Goal: Task Accomplishment & Management: Use online tool/utility

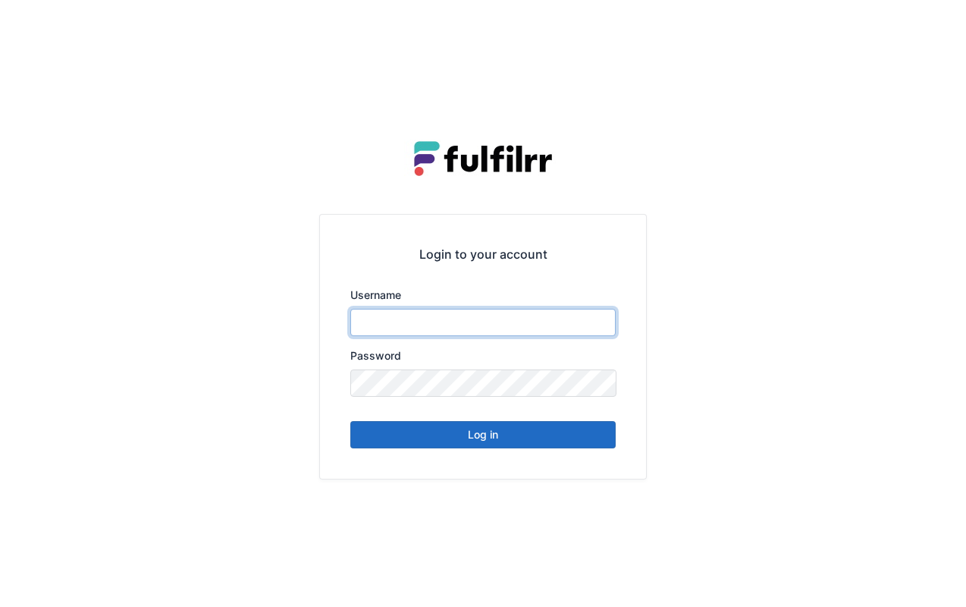
type input "******"
click at [452, 431] on button "Log in" at bounding box center [482, 434] width 265 height 27
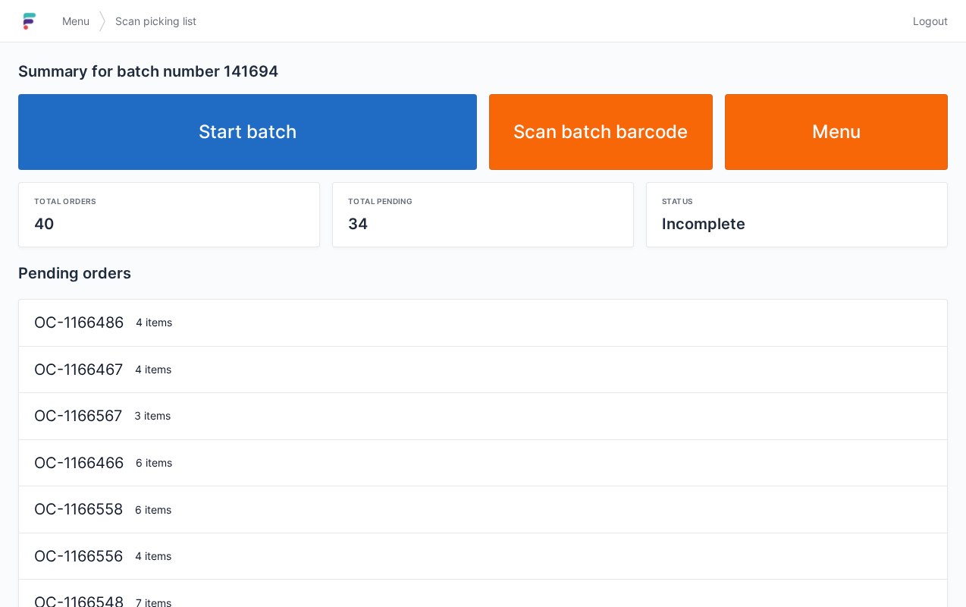
click at [306, 143] on link "Start batch" at bounding box center [247, 132] width 459 height 76
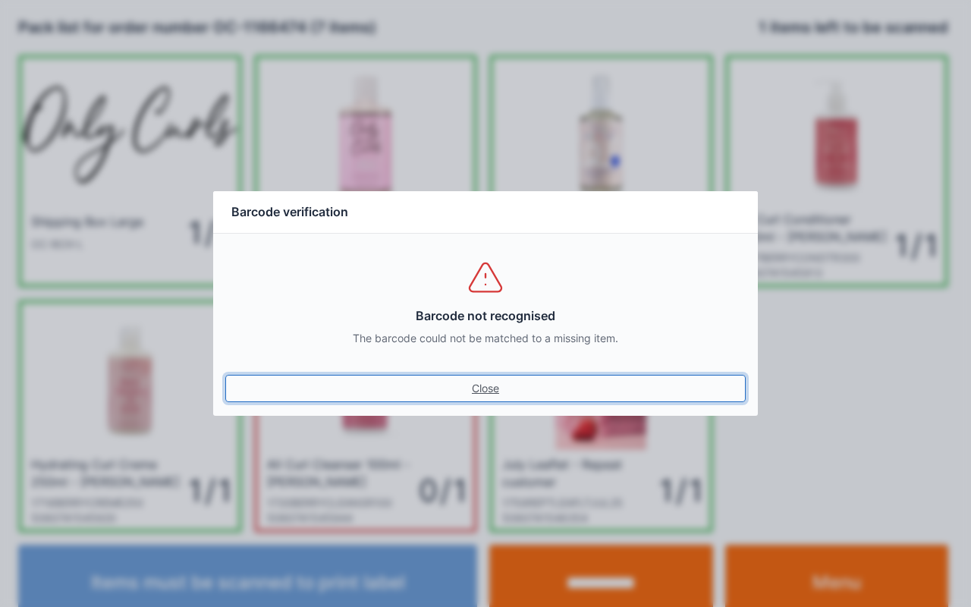
click at [502, 393] on link "Close" at bounding box center [485, 388] width 520 height 27
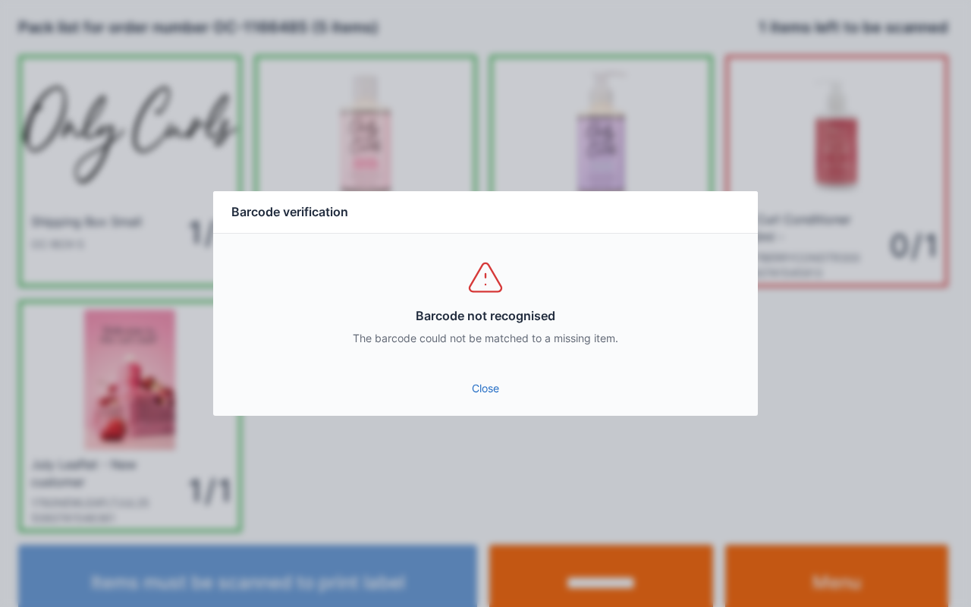
click at [477, 378] on link "Close" at bounding box center [485, 388] width 520 height 27
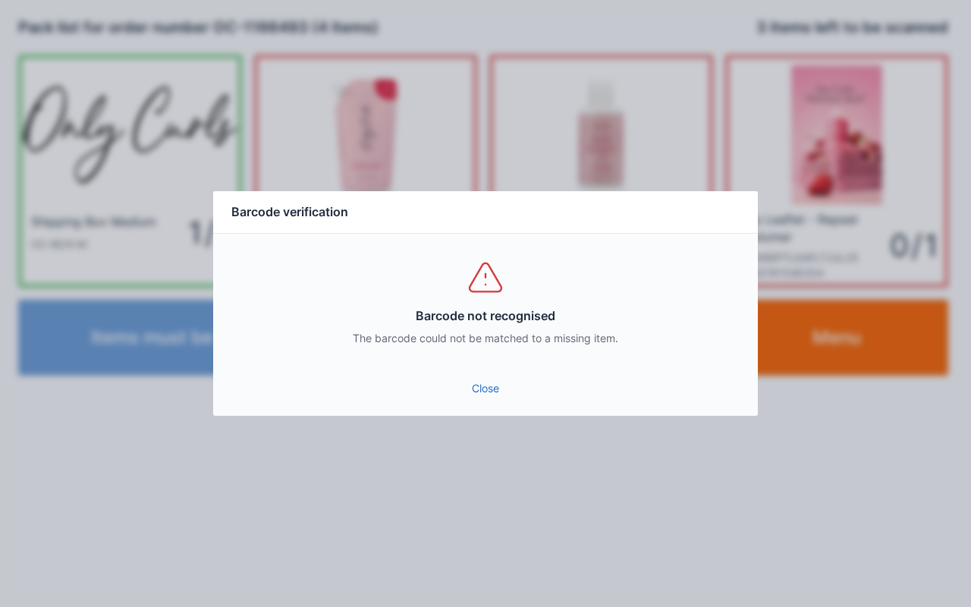
click at [493, 381] on link "Close" at bounding box center [485, 388] width 520 height 27
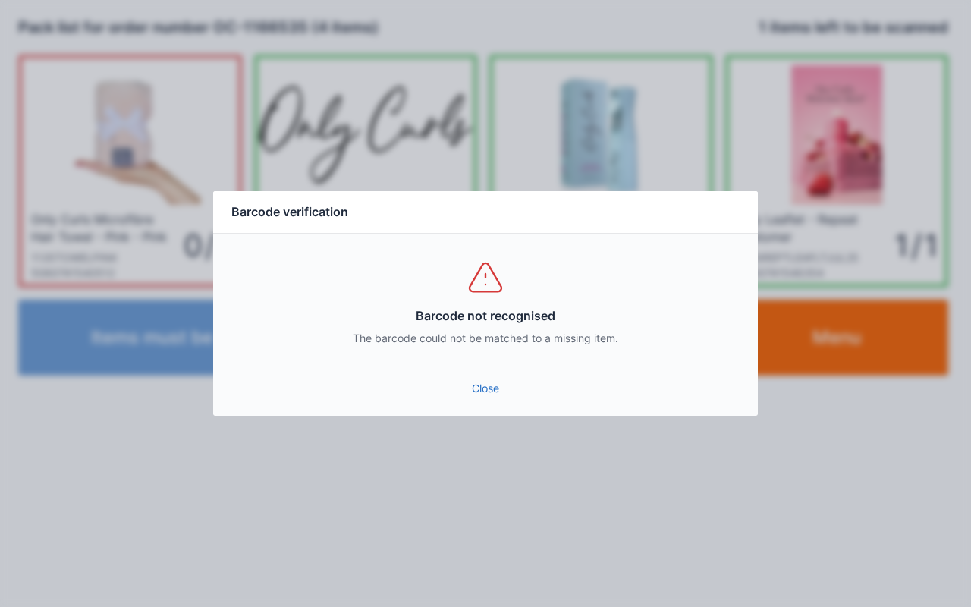
click at [461, 398] on link "Close" at bounding box center [485, 388] width 520 height 27
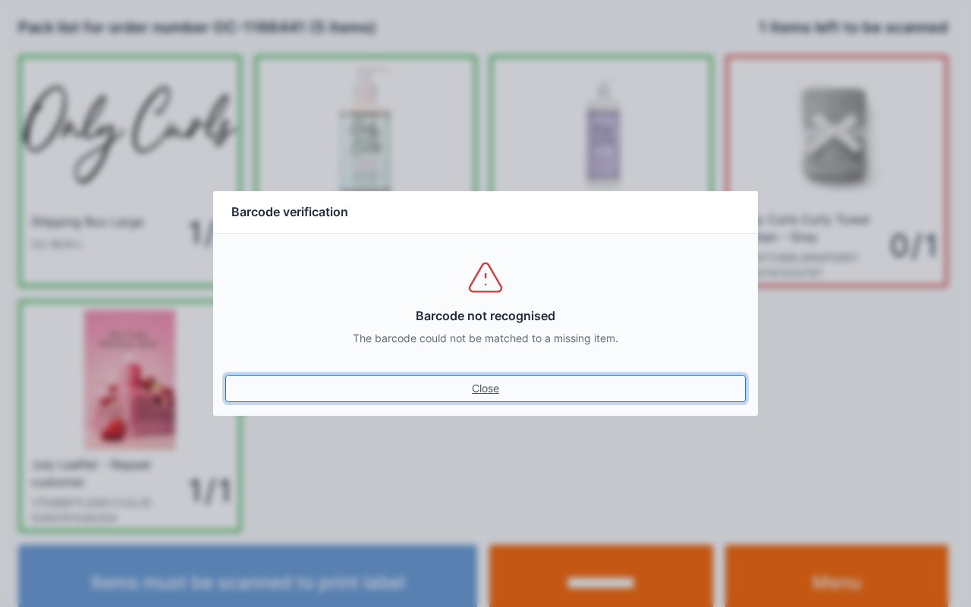
click at [466, 384] on link "Close" at bounding box center [485, 388] width 520 height 27
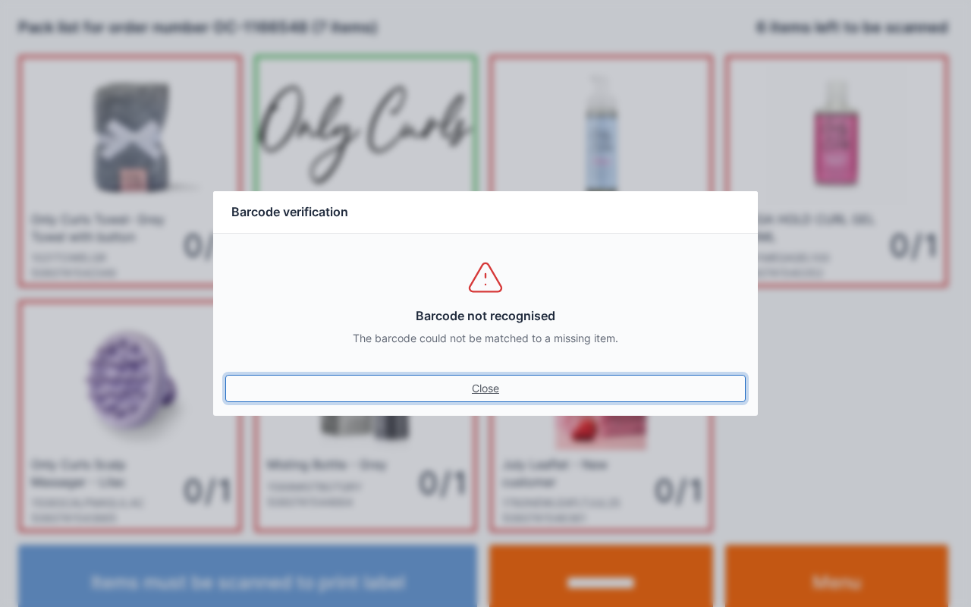
click at [473, 393] on link "Close" at bounding box center [485, 388] width 520 height 27
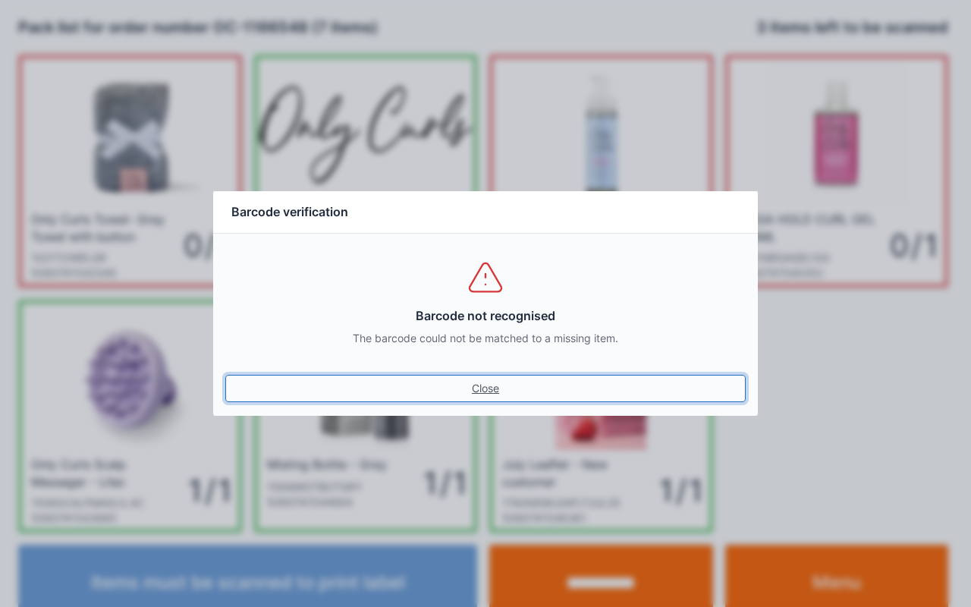
click at [468, 379] on link "Close" at bounding box center [485, 388] width 520 height 27
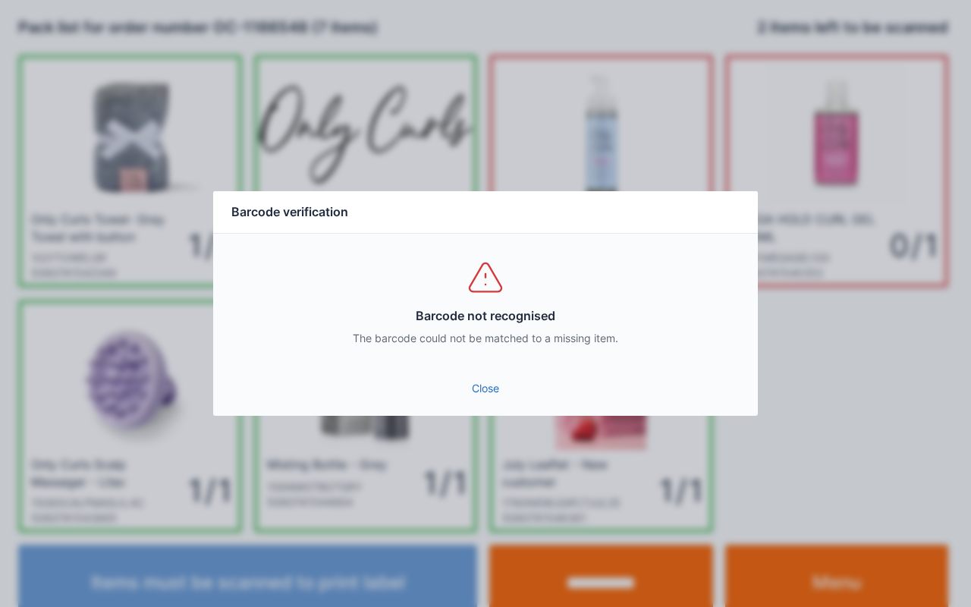
click at [479, 393] on link "Close" at bounding box center [485, 388] width 520 height 27
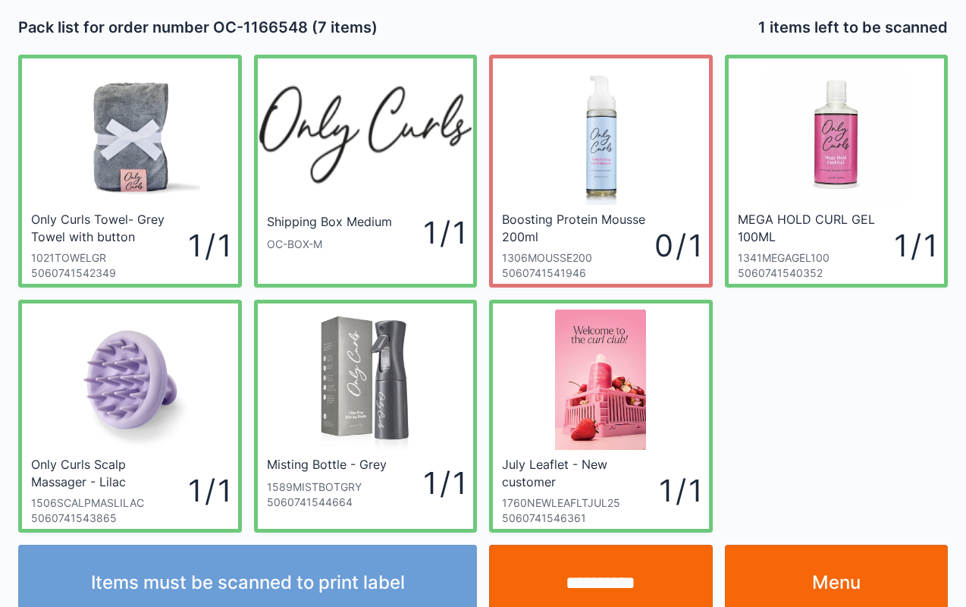
click at [611, 591] on input "**********" at bounding box center [601, 583] width 224 height 76
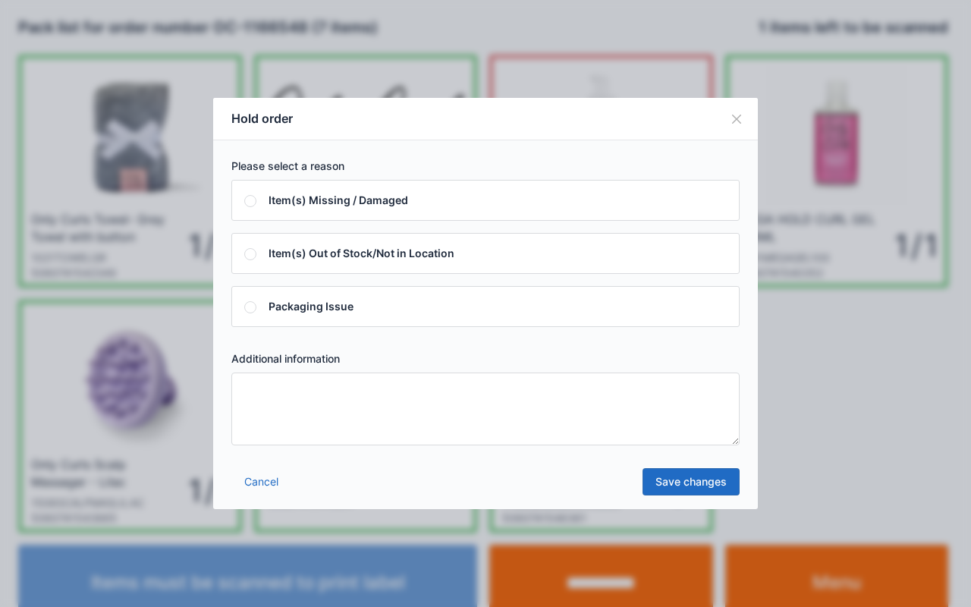
click at [275, 408] on textarea at bounding box center [485, 408] width 508 height 73
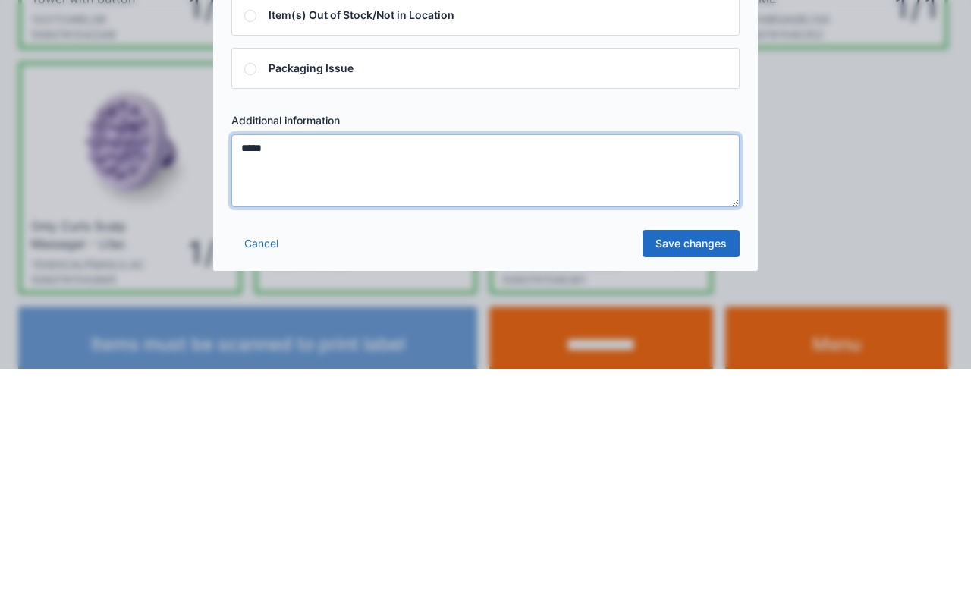
type textarea "*****"
click at [684, 491] on link "Save changes" at bounding box center [690, 481] width 97 height 27
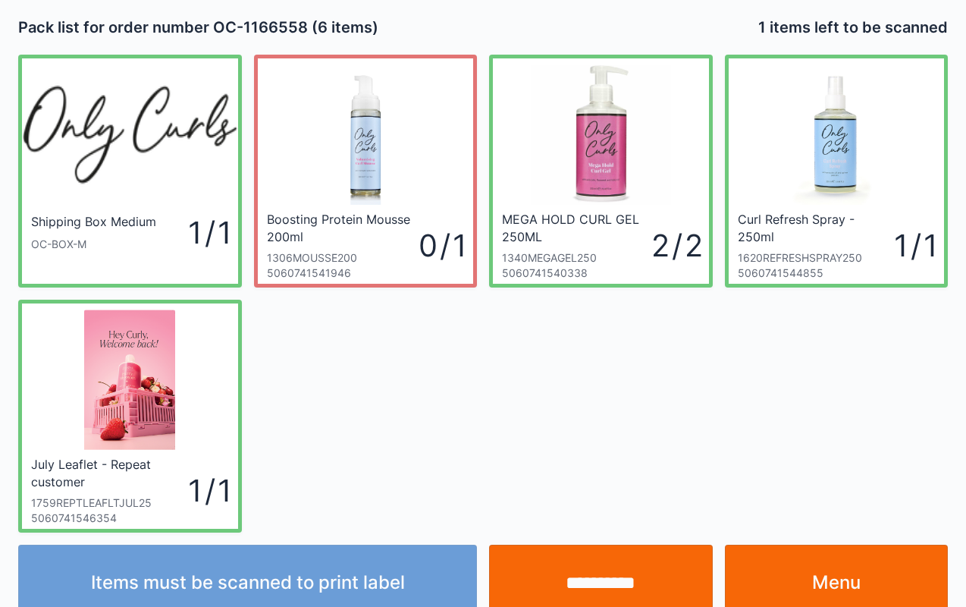
click at [615, 567] on input "**********" at bounding box center [601, 583] width 224 height 76
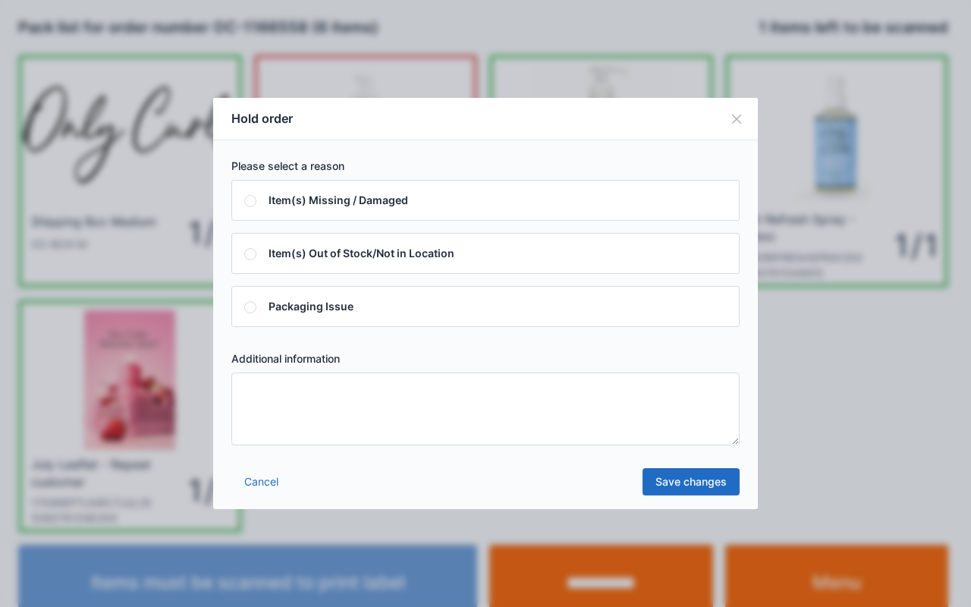
click at [290, 387] on textarea at bounding box center [485, 408] width 508 height 73
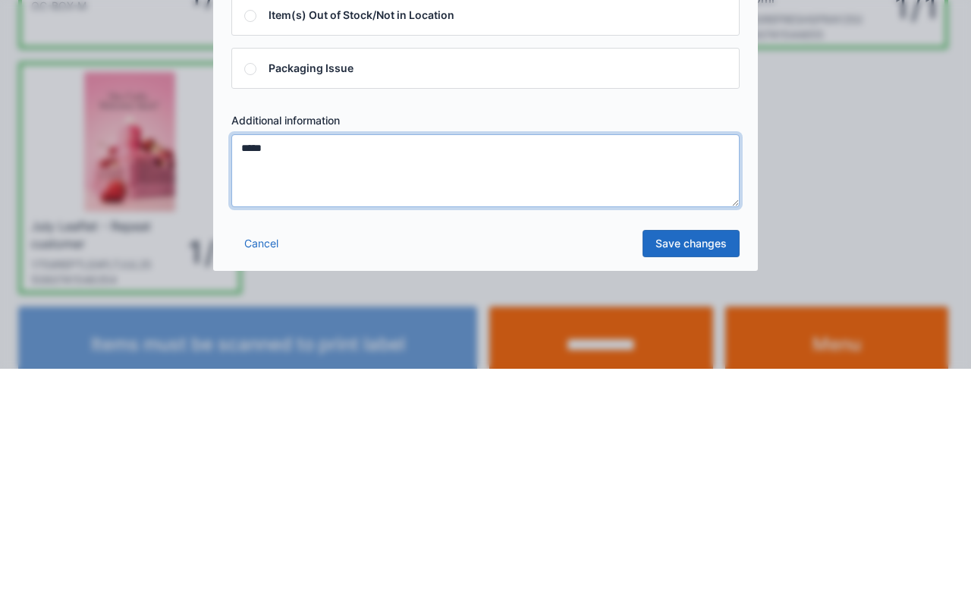
type textarea "*****"
click at [693, 491] on link "Save changes" at bounding box center [690, 481] width 97 height 27
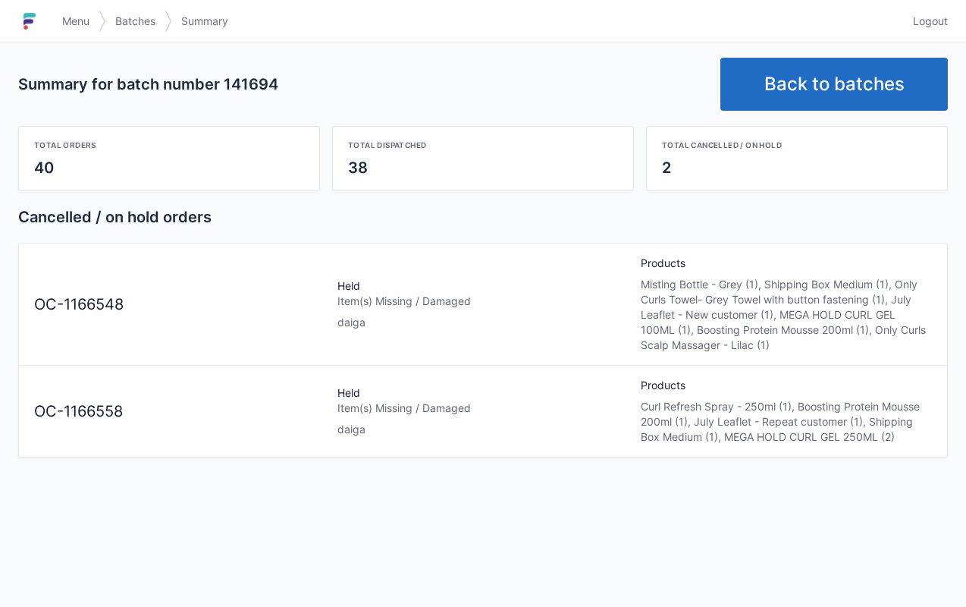
click at [862, 82] on link "Back to batches" at bounding box center [834, 84] width 228 height 53
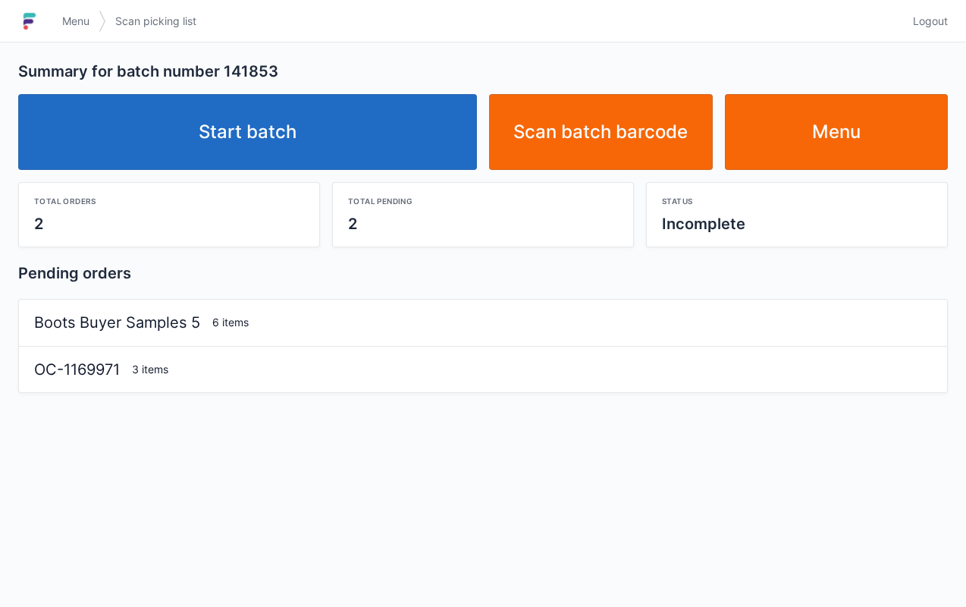
click at [282, 129] on link "Start batch" at bounding box center [247, 132] width 459 height 76
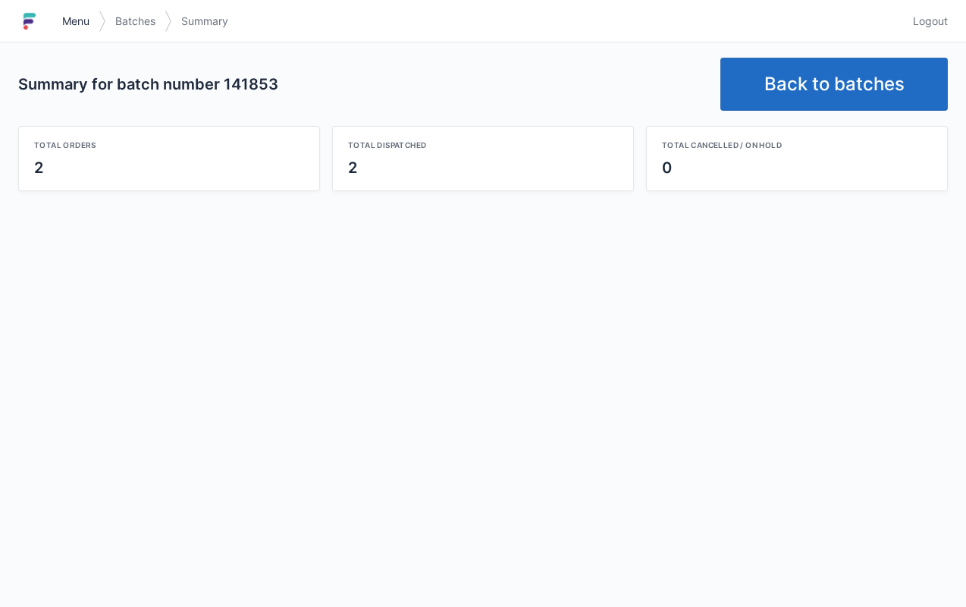
click at [62, 27] on span "Menu" at bounding box center [75, 21] width 27 height 15
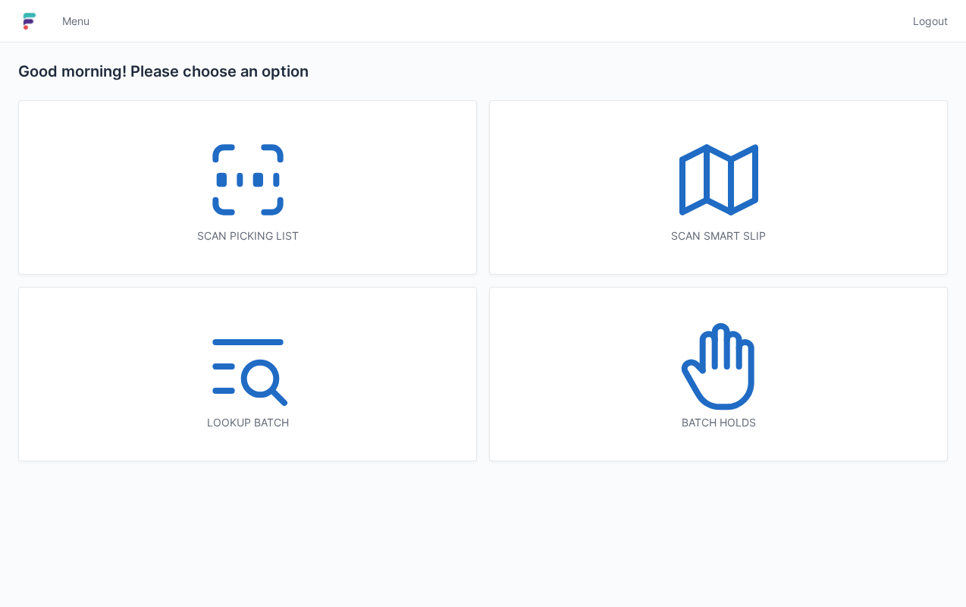
click at [749, 363] on icon at bounding box center [717, 374] width 67 height 64
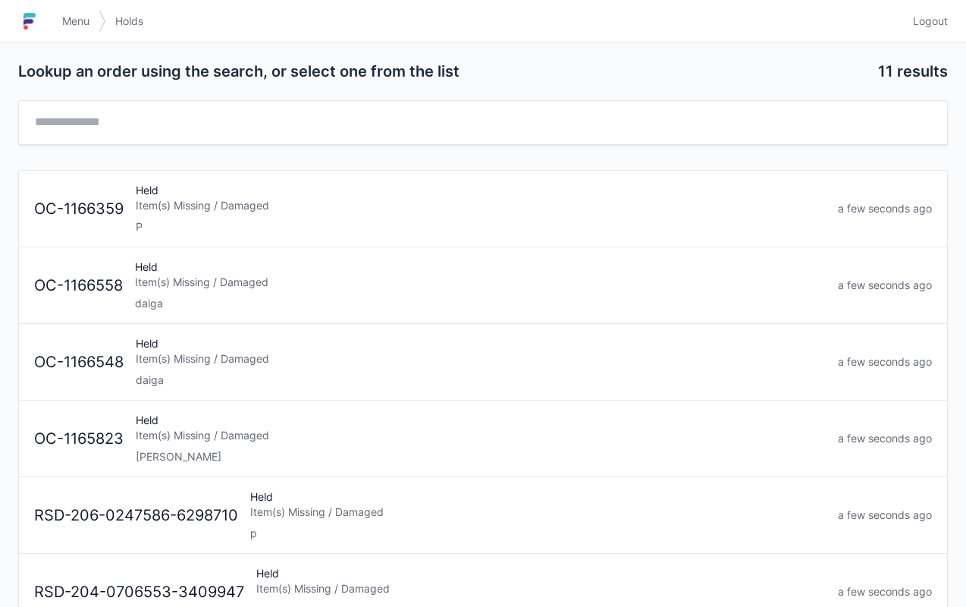
click at [190, 288] on div "Held Item(s) Missing / Damaged daiga" at bounding box center [480, 285] width 703 height 52
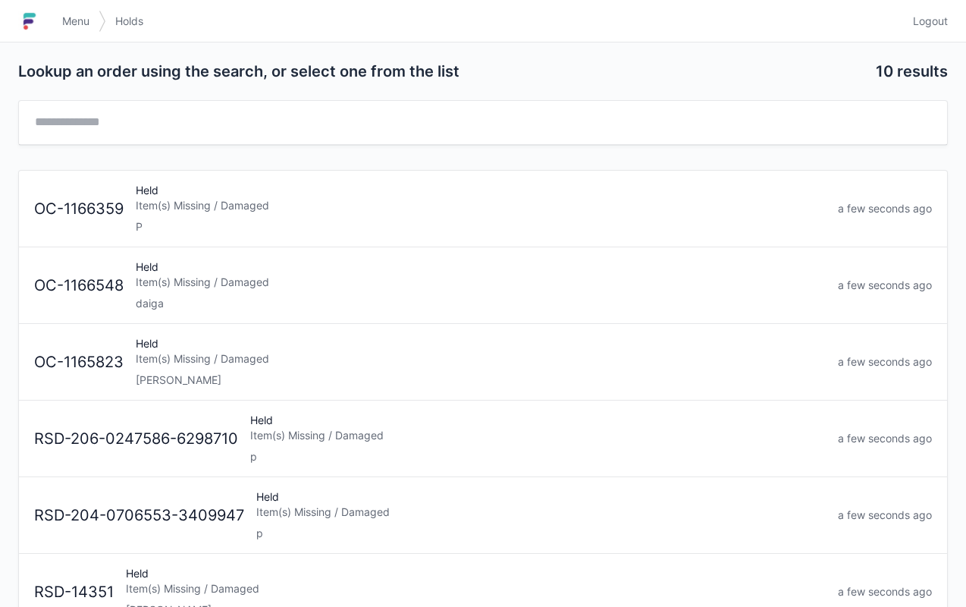
click at [170, 296] on div "daiga" at bounding box center [481, 303] width 690 height 15
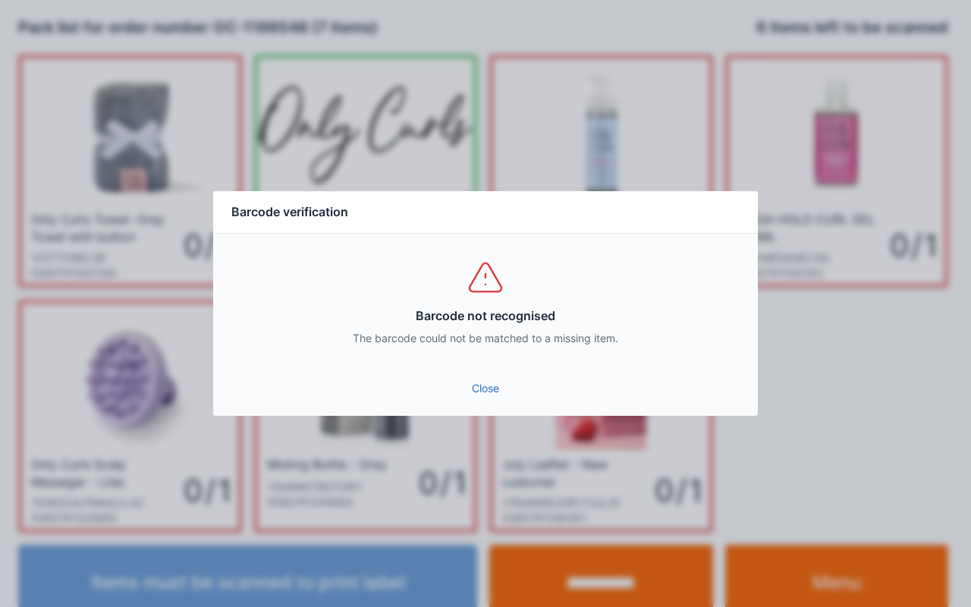
click at [507, 388] on link "Close" at bounding box center [485, 388] width 520 height 27
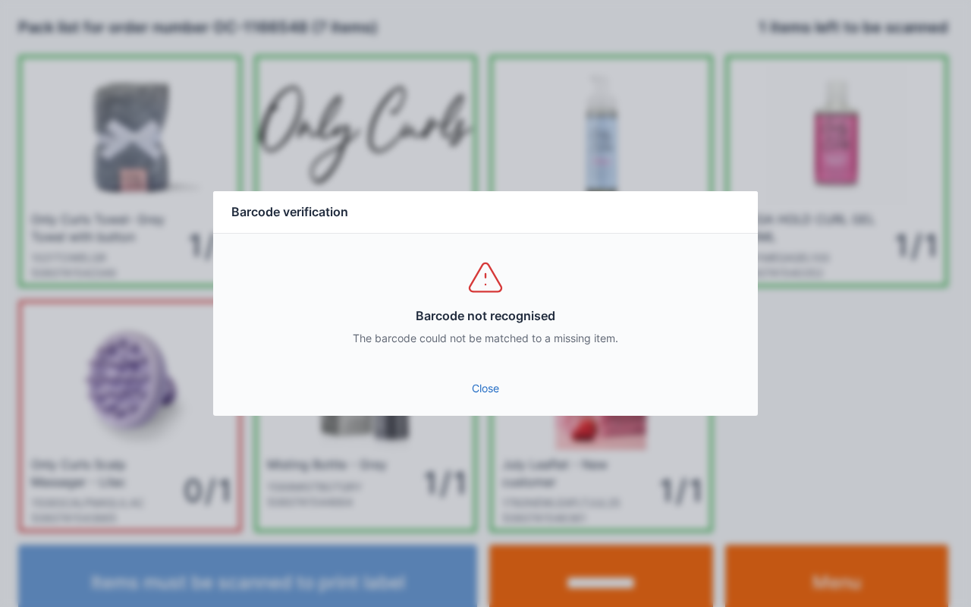
click at [482, 388] on link "Close" at bounding box center [485, 388] width 520 height 27
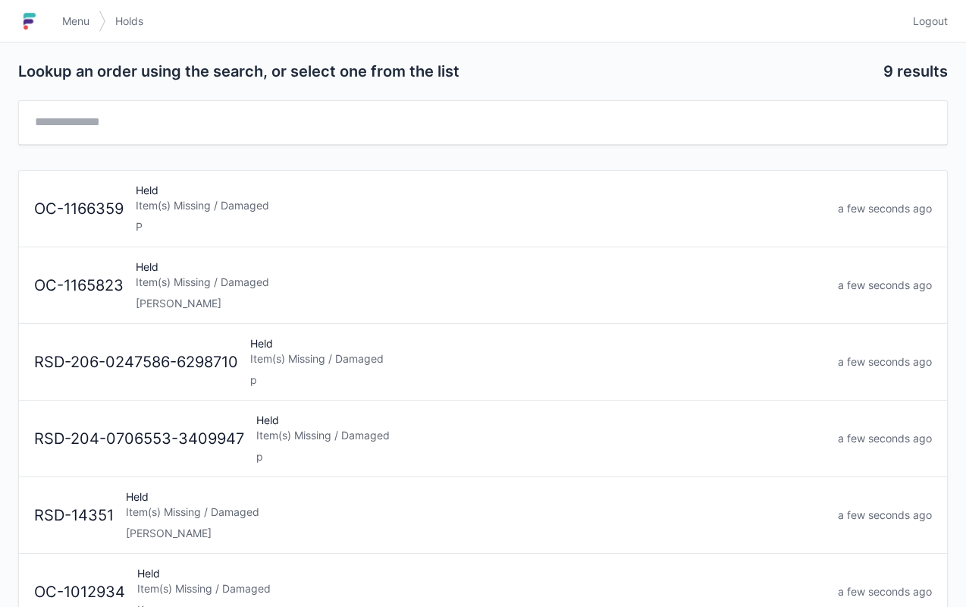
click at [74, 12] on link "Menu" at bounding box center [76, 21] width 46 height 27
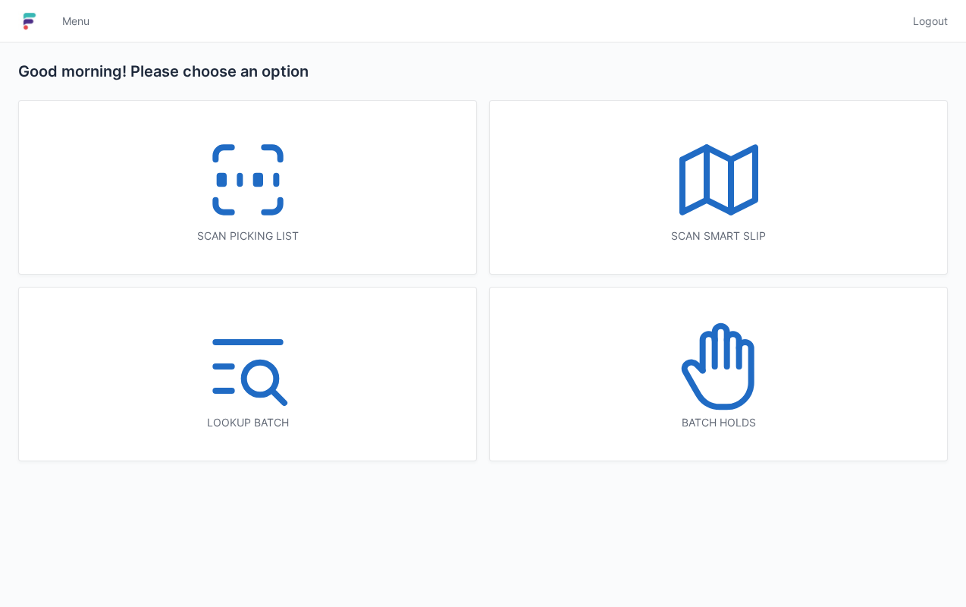
click at [250, 205] on icon at bounding box center [247, 179] width 97 height 97
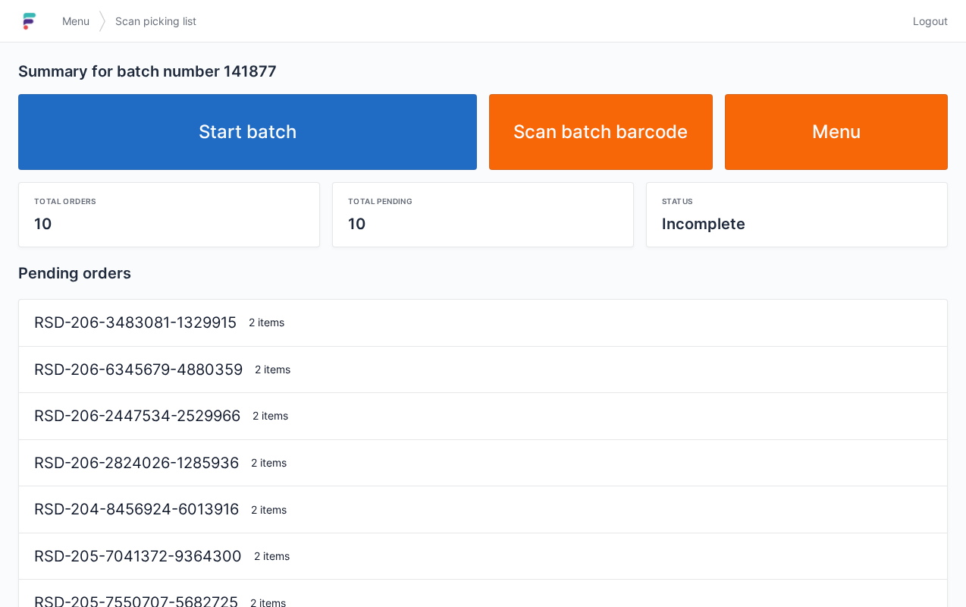
click at [268, 145] on link "Start batch" at bounding box center [247, 132] width 459 height 76
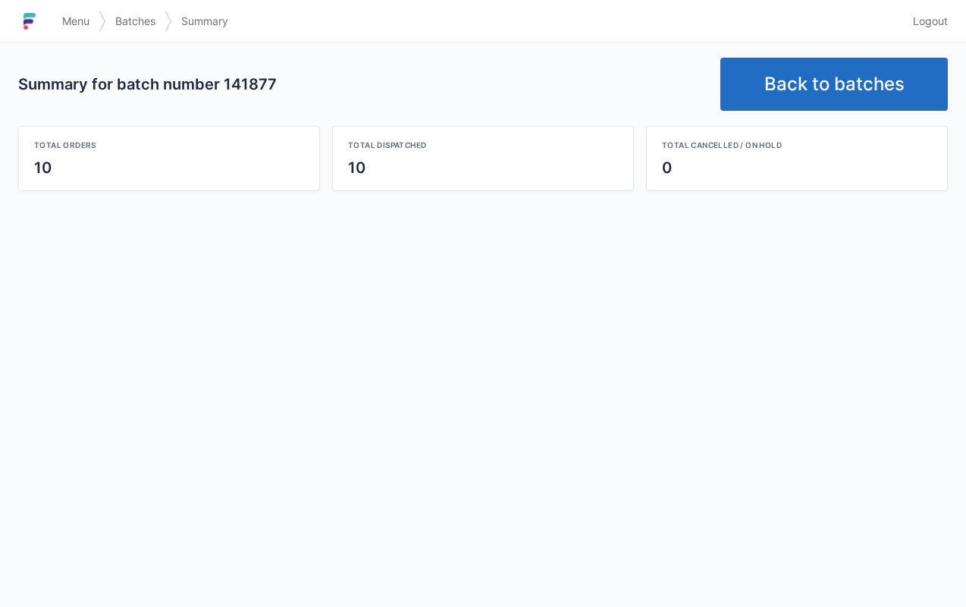
click at [836, 86] on link "Back to batches" at bounding box center [834, 84] width 228 height 53
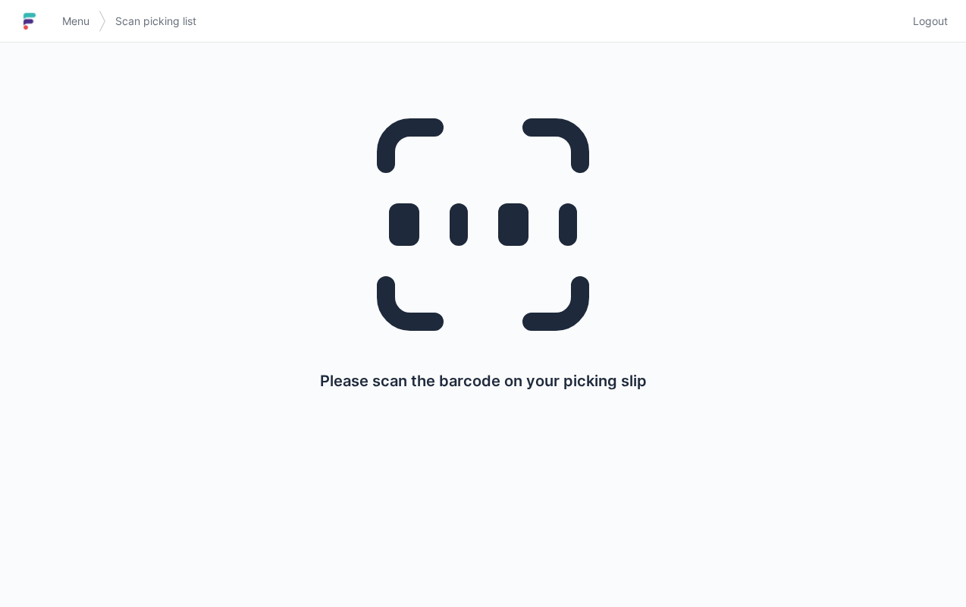
click at [59, 26] on link "Menu" at bounding box center [76, 21] width 46 height 27
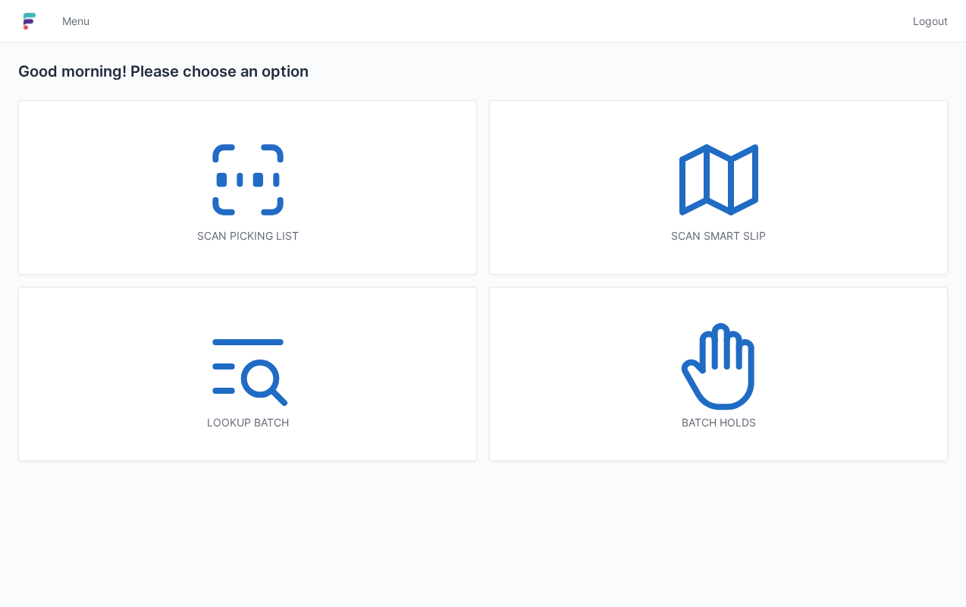
click at [250, 196] on icon at bounding box center [247, 179] width 97 height 97
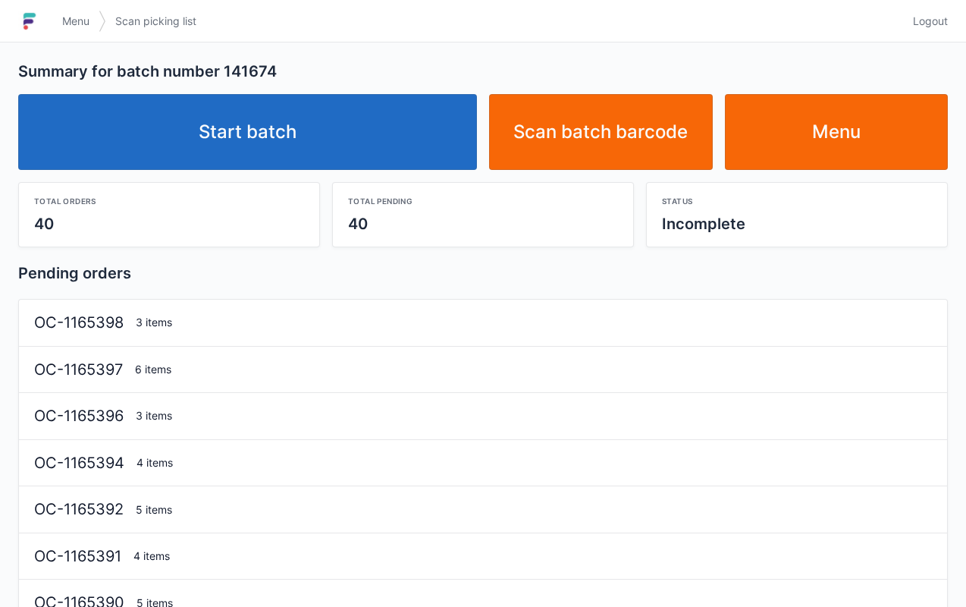
click at [279, 134] on link "Start batch" at bounding box center [247, 132] width 459 height 76
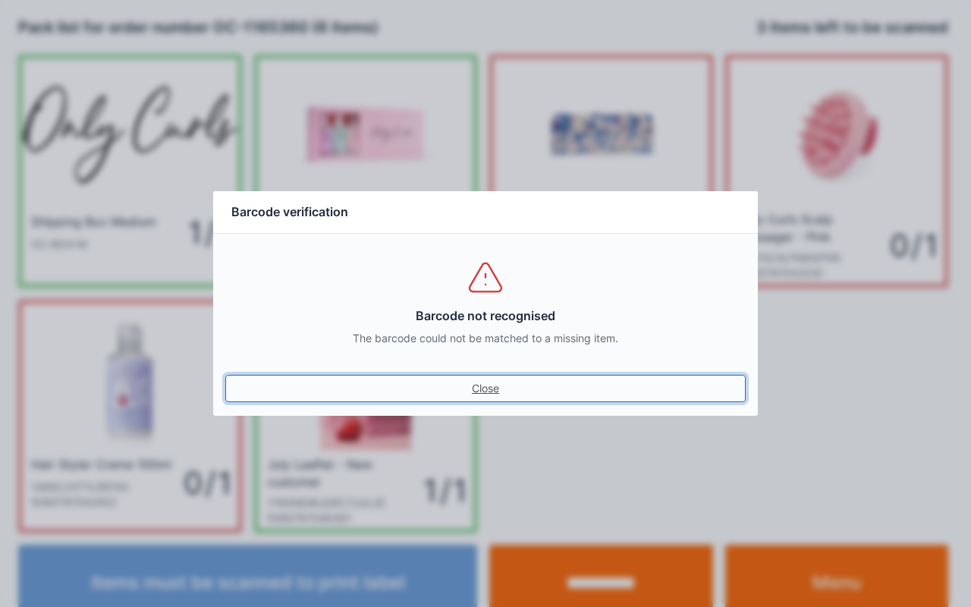
click at [491, 391] on link "Close" at bounding box center [485, 388] width 520 height 27
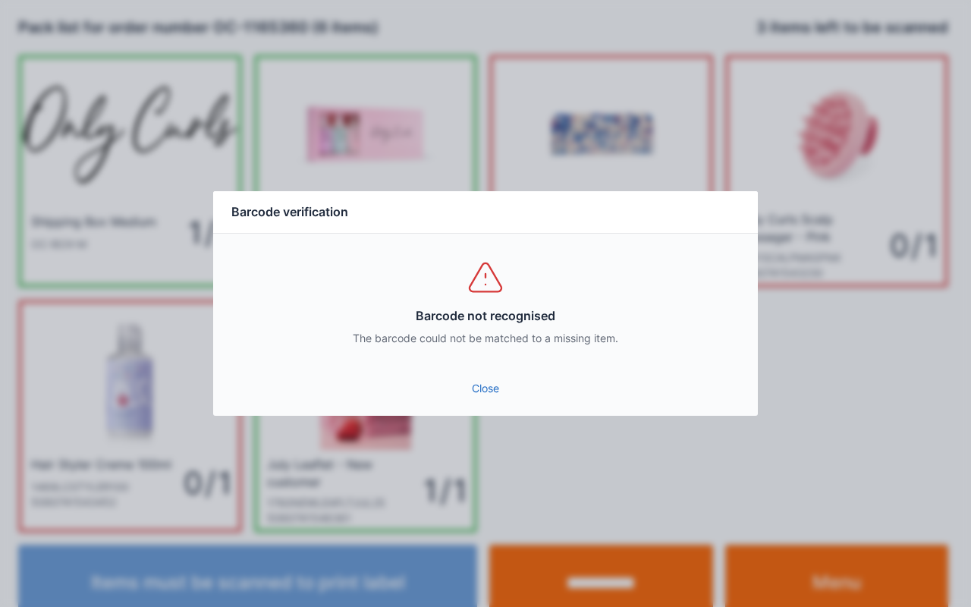
click at [476, 382] on link "Close" at bounding box center [485, 388] width 520 height 27
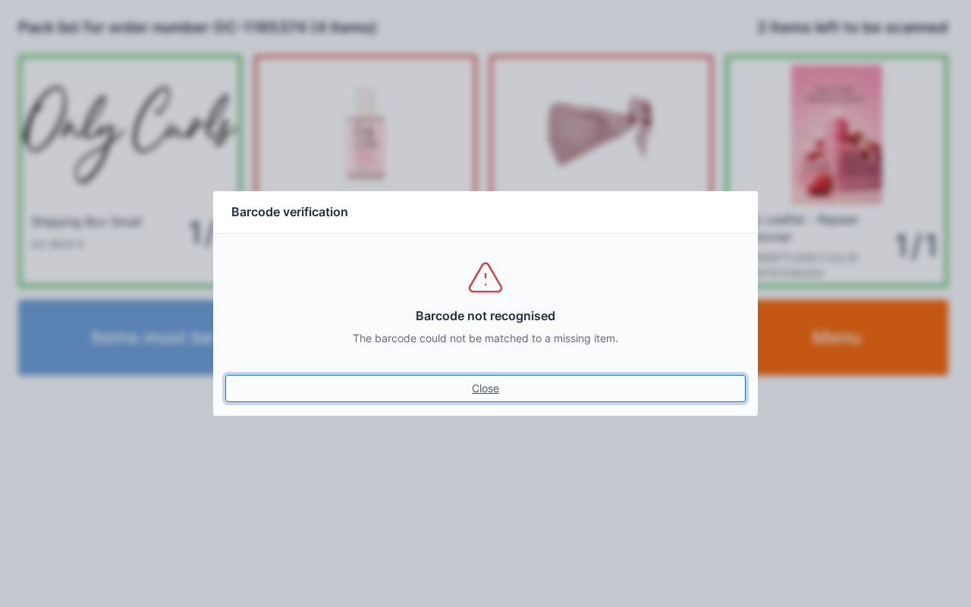
click at [475, 388] on link "Close" at bounding box center [485, 388] width 520 height 27
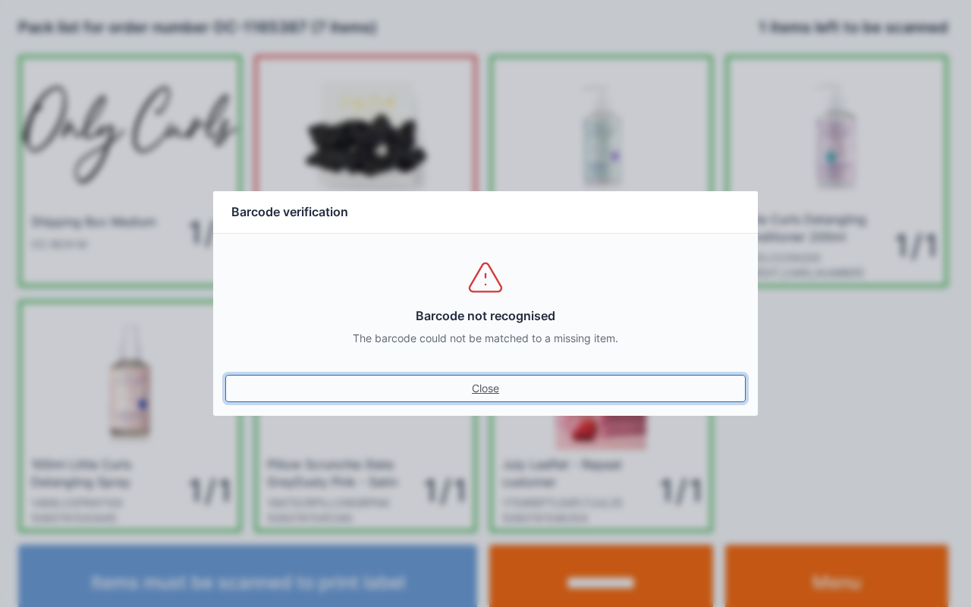
click at [476, 396] on link "Close" at bounding box center [485, 388] width 520 height 27
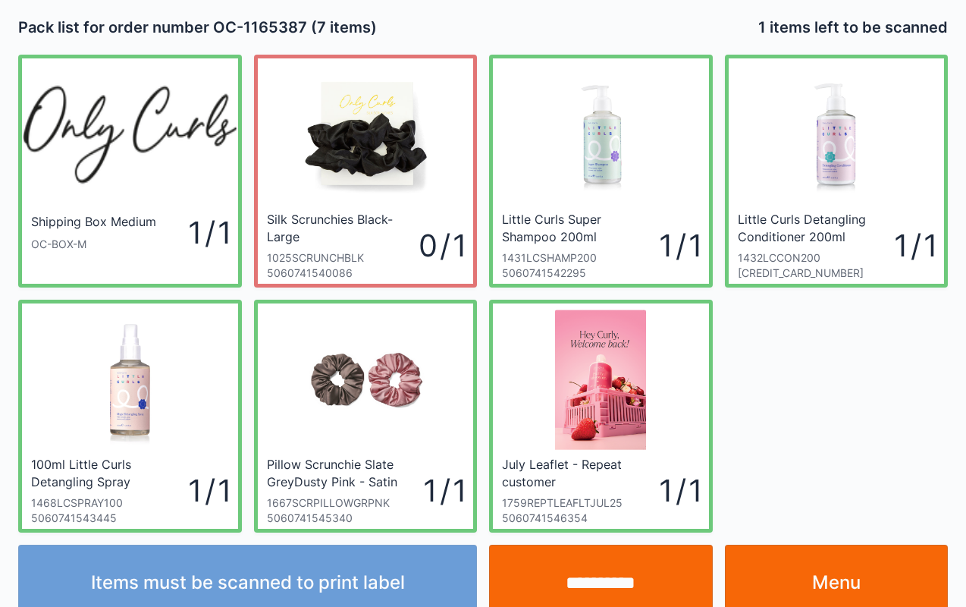
click at [592, 586] on input "**********" at bounding box center [601, 583] width 224 height 76
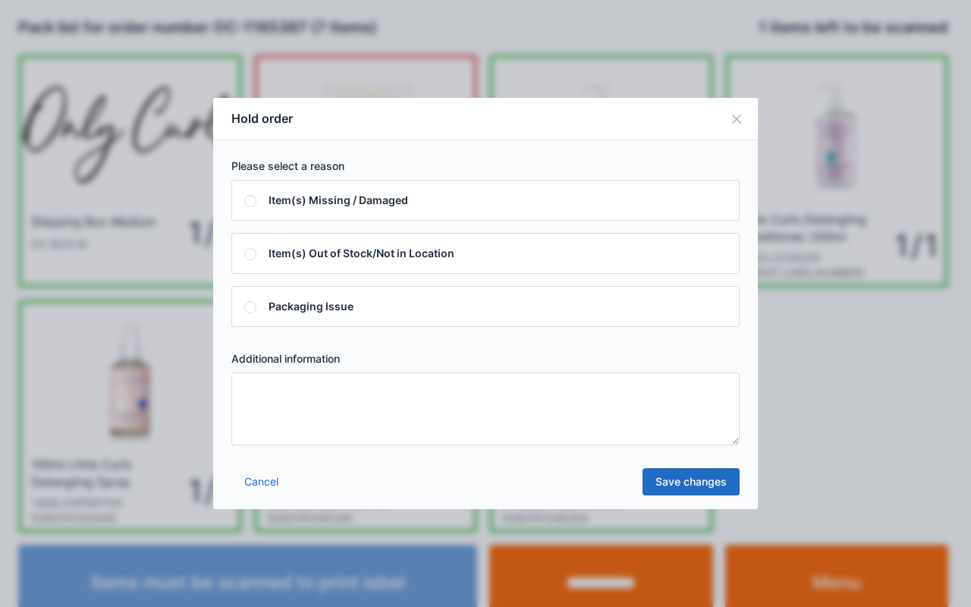
click at [263, 391] on textarea at bounding box center [485, 408] width 508 height 73
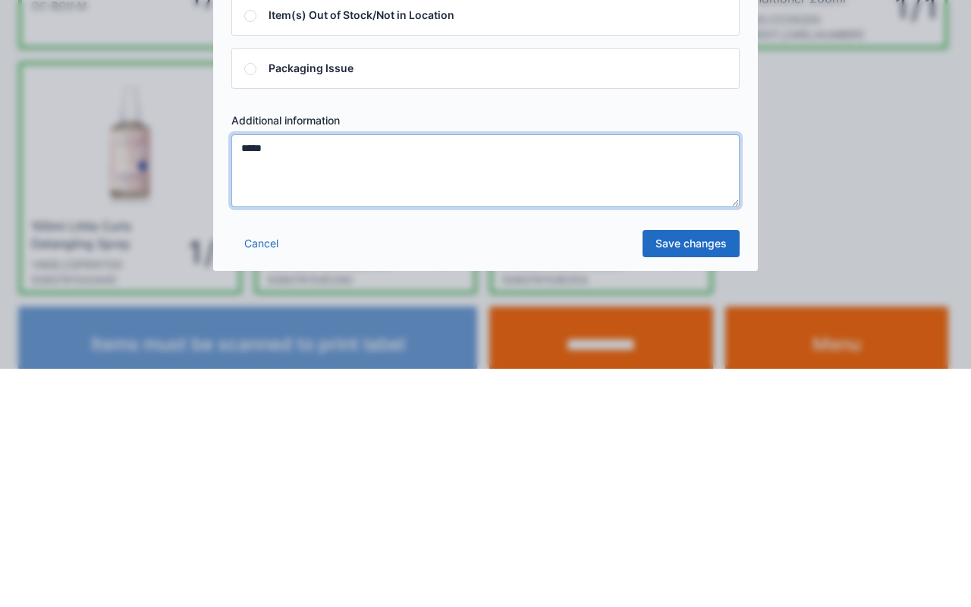
type textarea "*****"
click at [698, 491] on link "Save changes" at bounding box center [690, 481] width 97 height 27
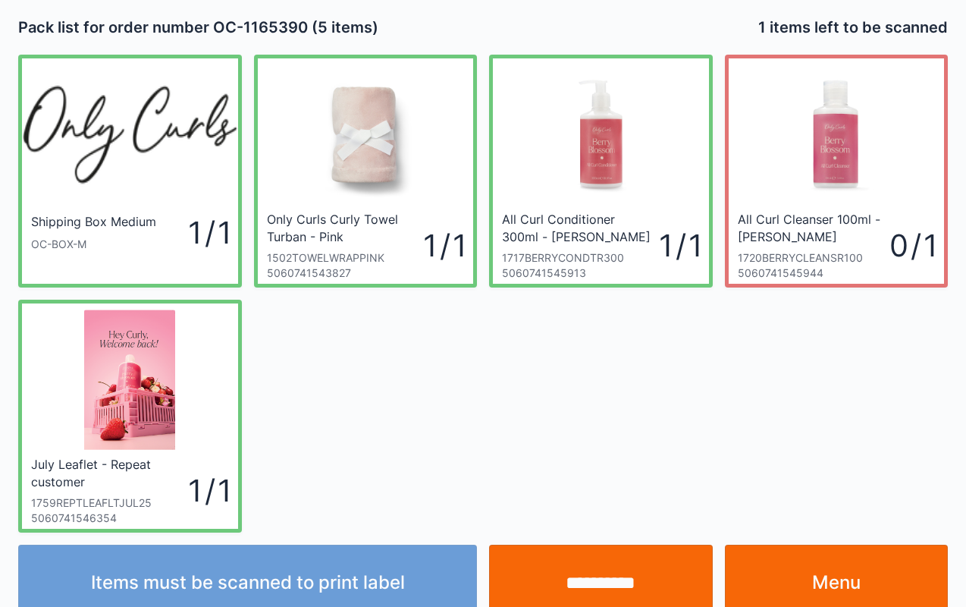
click at [617, 590] on input "**********" at bounding box center [601, 583] width 224 height 76
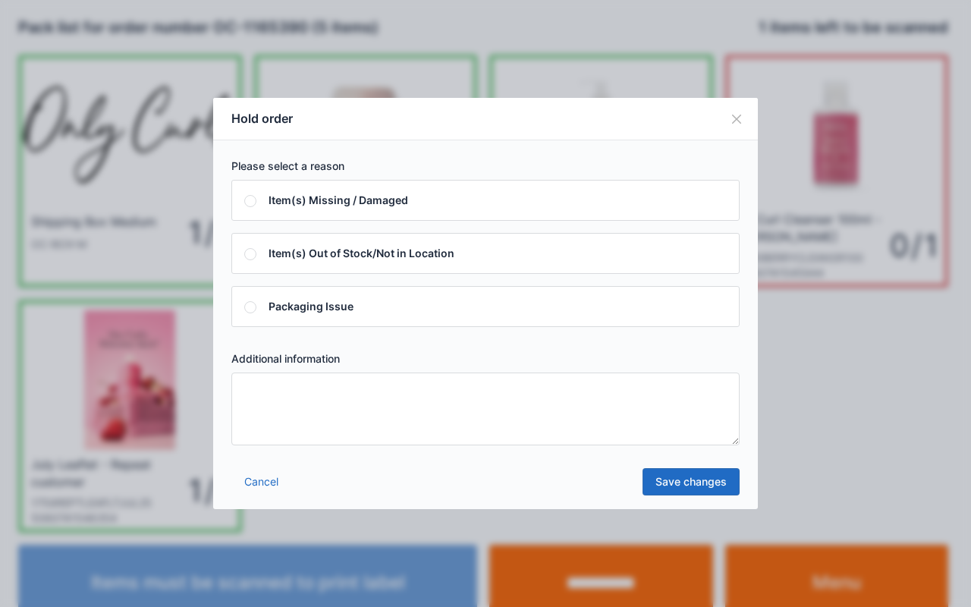
click at [297, 390] on textarea at bounding box center [485, 408] width 508 height 73
click at [738, 106] on button "Close" at bounding box center [736, 119] width 42 height 42
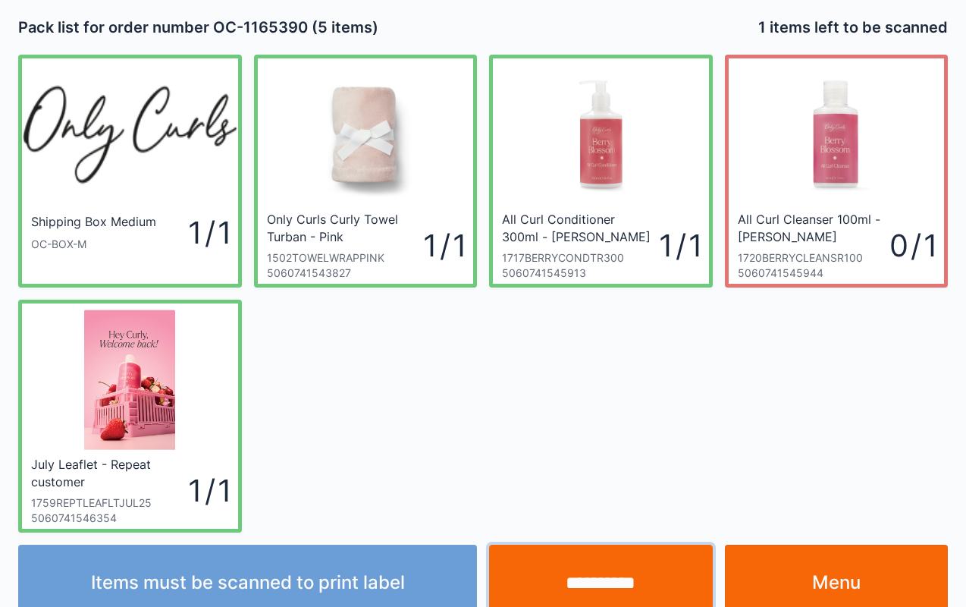
click at [613, 585] on input "**********" at bounding box center [601, 583] width 224 height 76
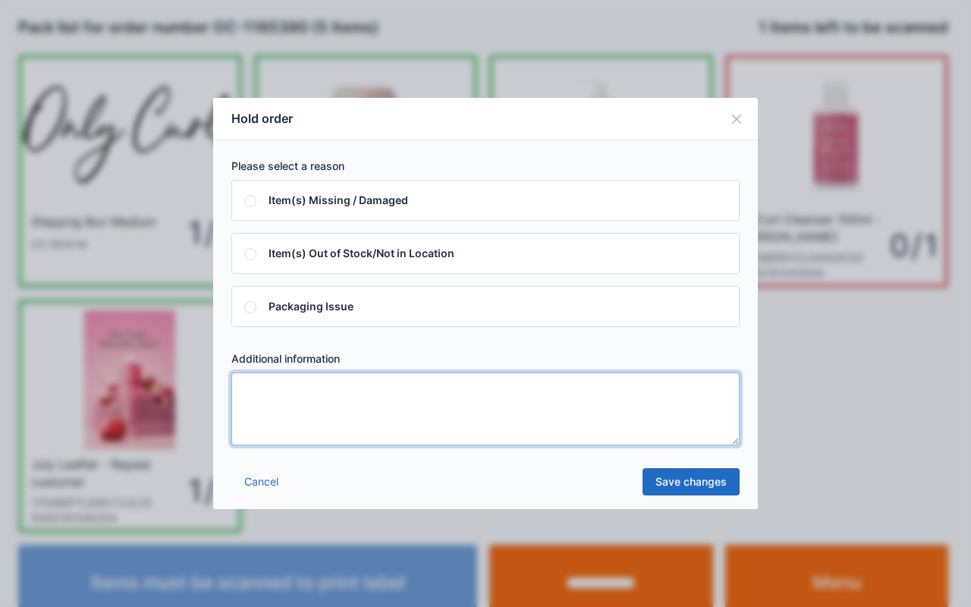
click at [285, 411] on textarea at bounding box center [485, 408] width 508 height 73
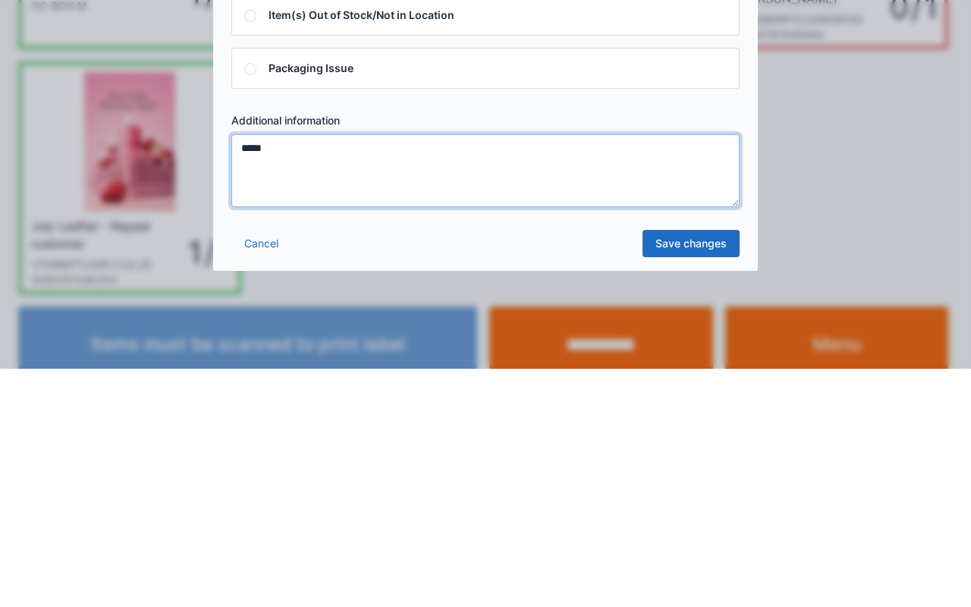
type textarea "*****"
click at [686, 491] on link "Save changes" at bounding box center [690, 481] width 97 height 27
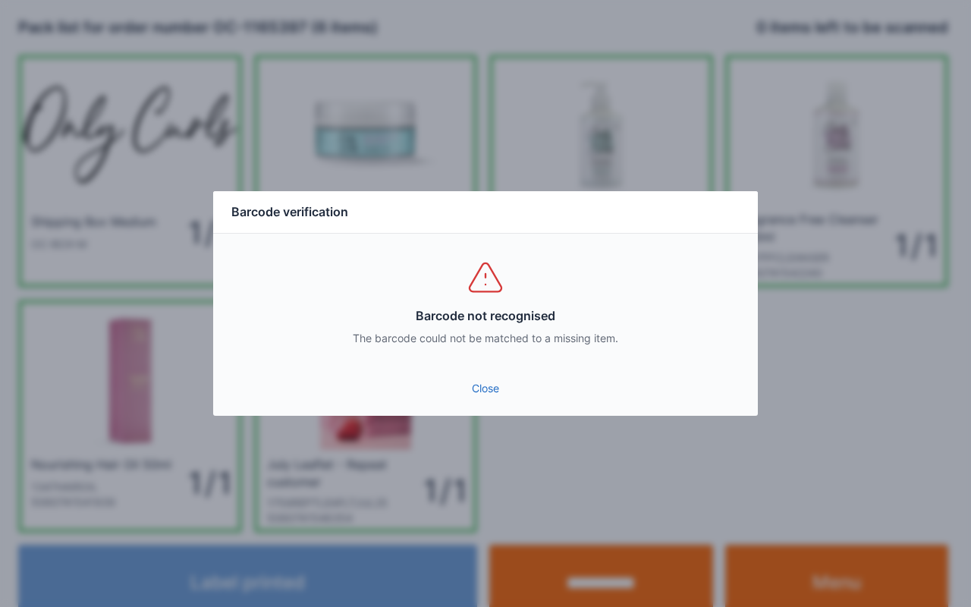
click at [469, 397] on link "Close" at bounding box center [485, 388] width 520 height 27
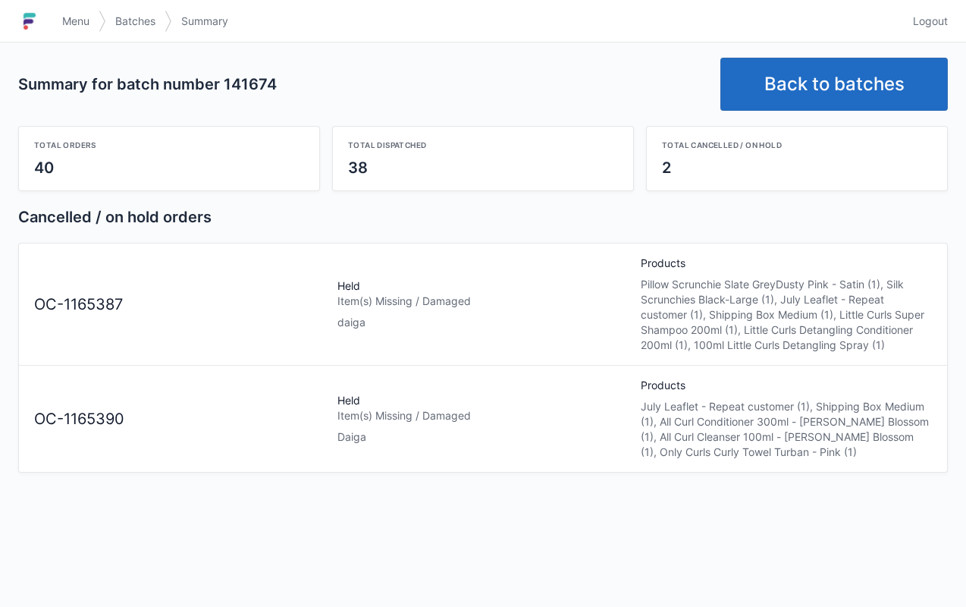
click at [65, 11] on link "Menu" at bounding box center [76, 21] width 46 height 27
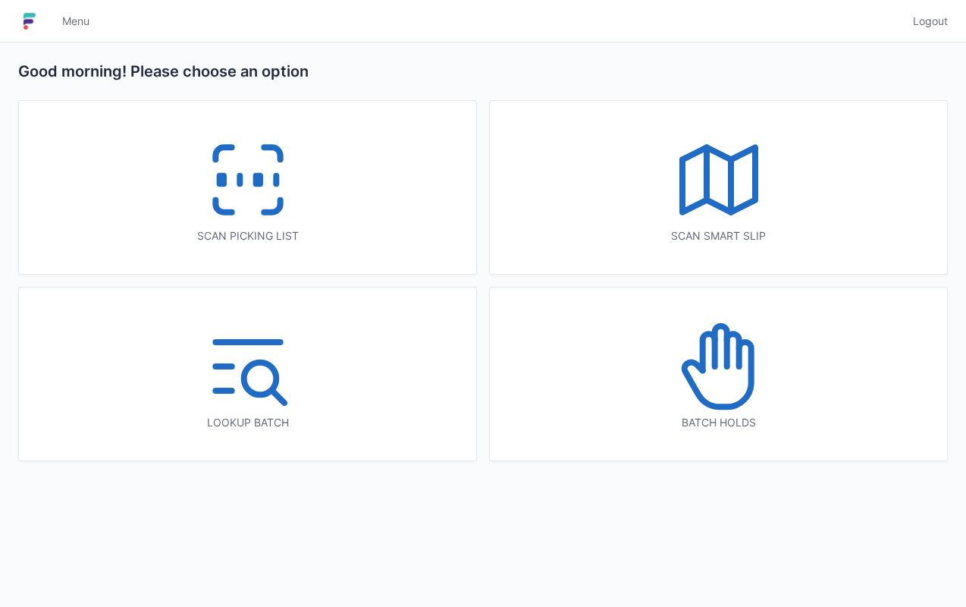
click at [717, 389] on icon at bounding box center [718, 366] width 97 height 97
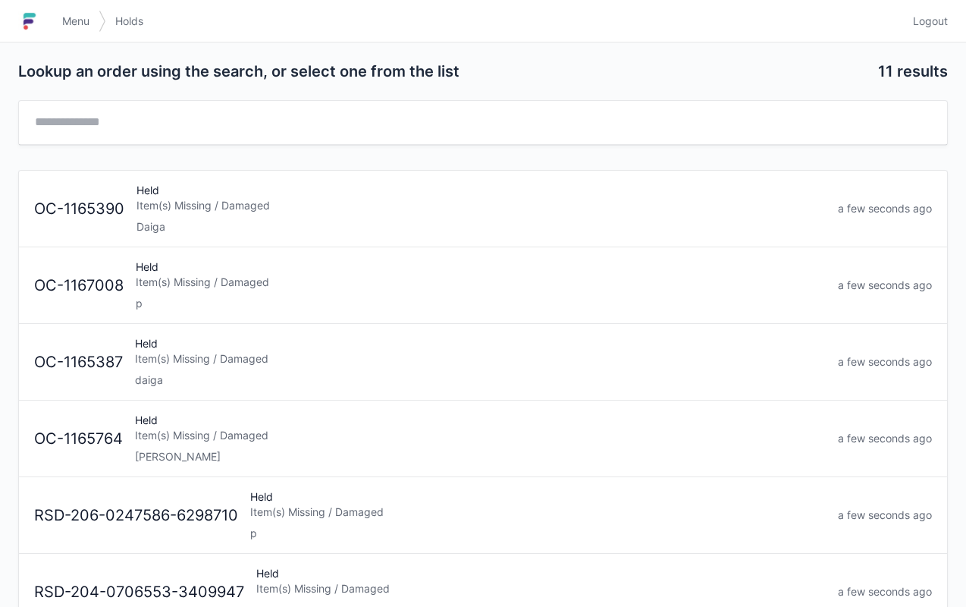
click at [230, 372] on div "daiga" at bounding box center [480, 379] width 691 height 15
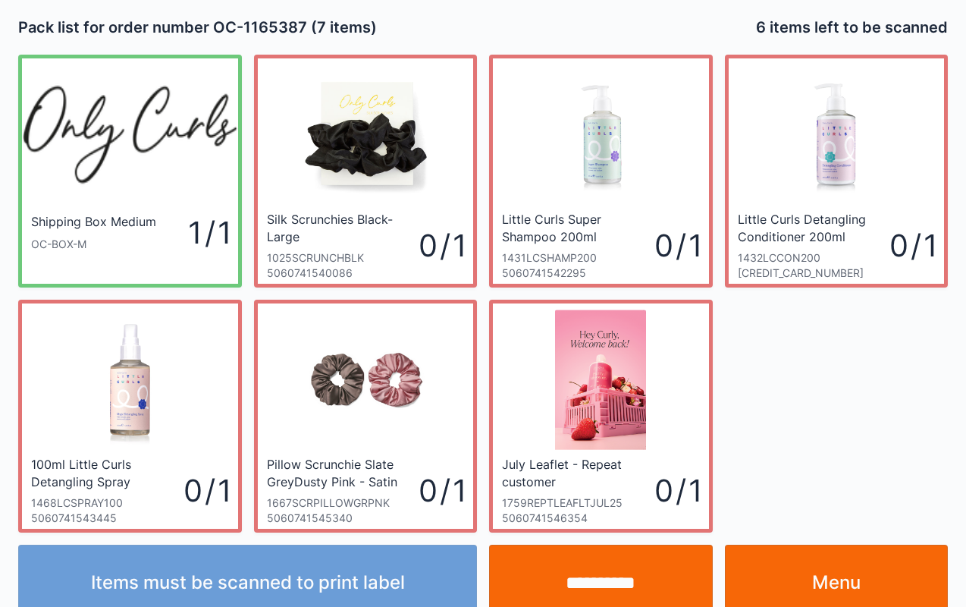
click at [857, 580] on link "Menu" at bounding box center [837, 583] width 224 height 76
